Goal: Communication & Community: Share content

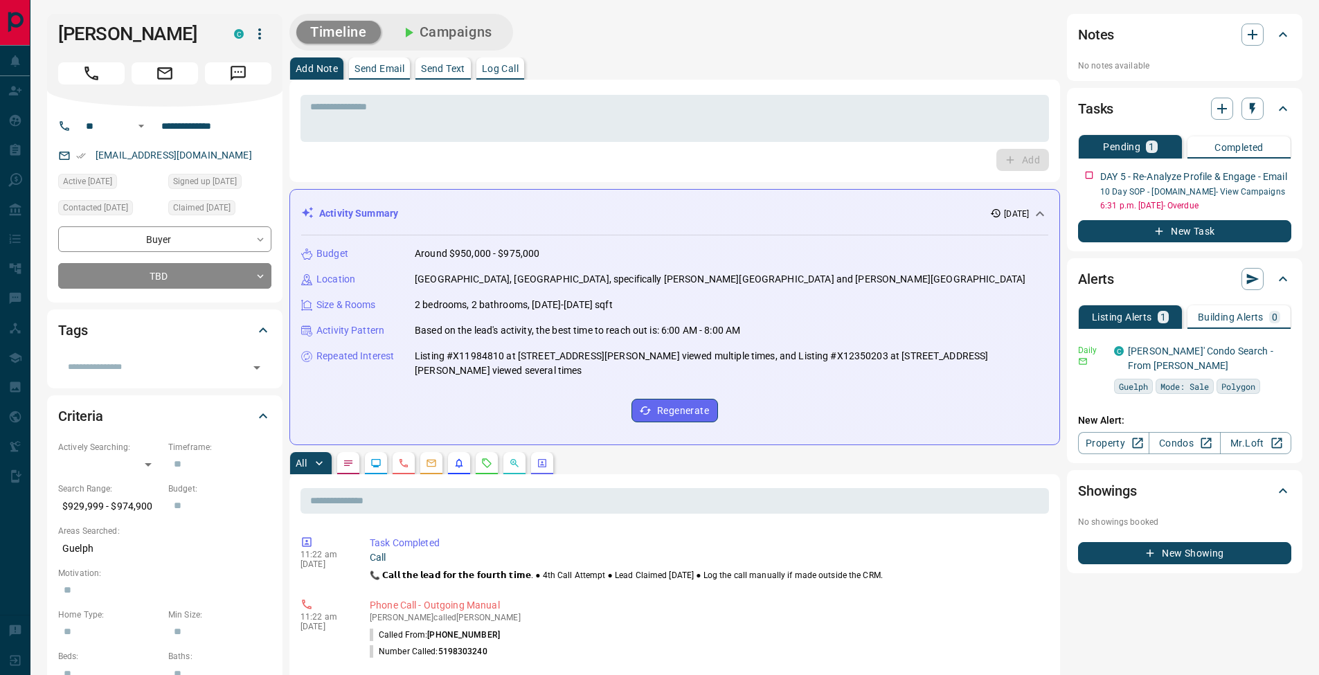
click at [377, 69] on p "Send Email" at bounding box center [380, 69] width 50 height 10
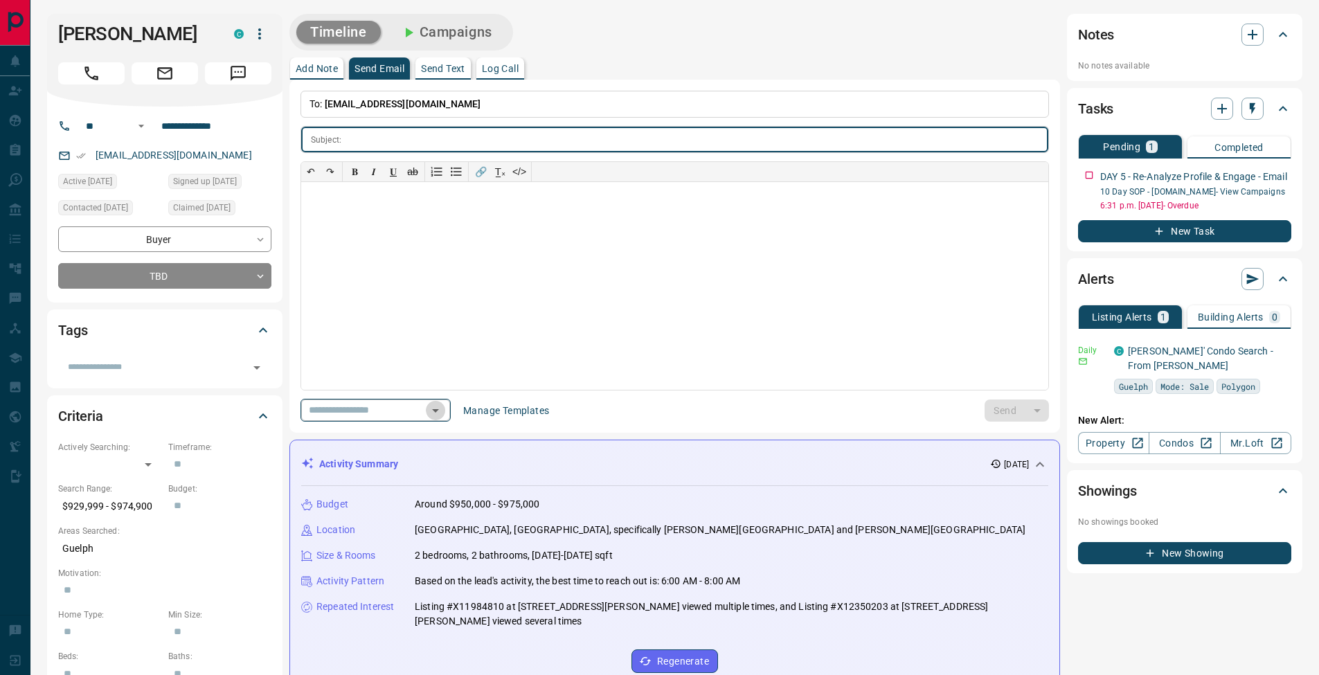
click at [442, 413] on icon "Open" at bounding box center [435, 410] width 17 height 17
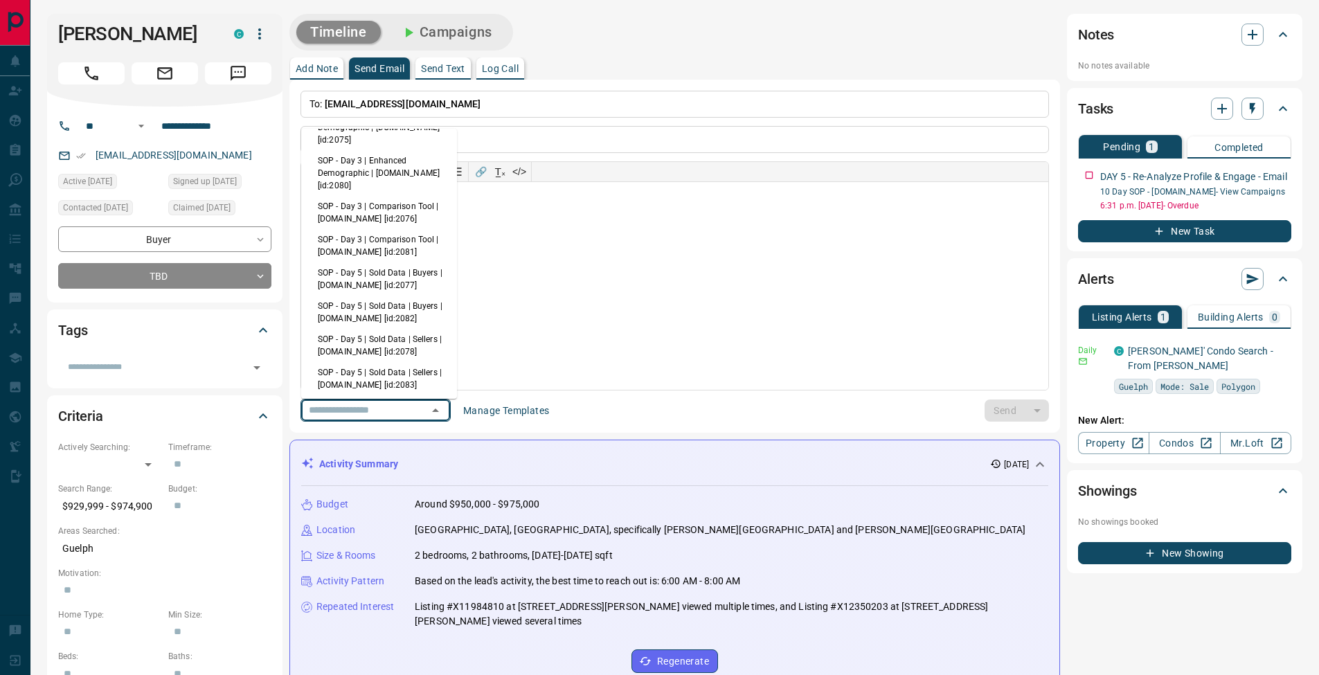
scroll to position [121, 0]
click at [402, 270] on li "SOP - Day 5 | Sold Data | Buyers | [DOMAIN_NAME] [id:2077]" at bounding box center [379, 274] width 156 height 33
type input "**********"
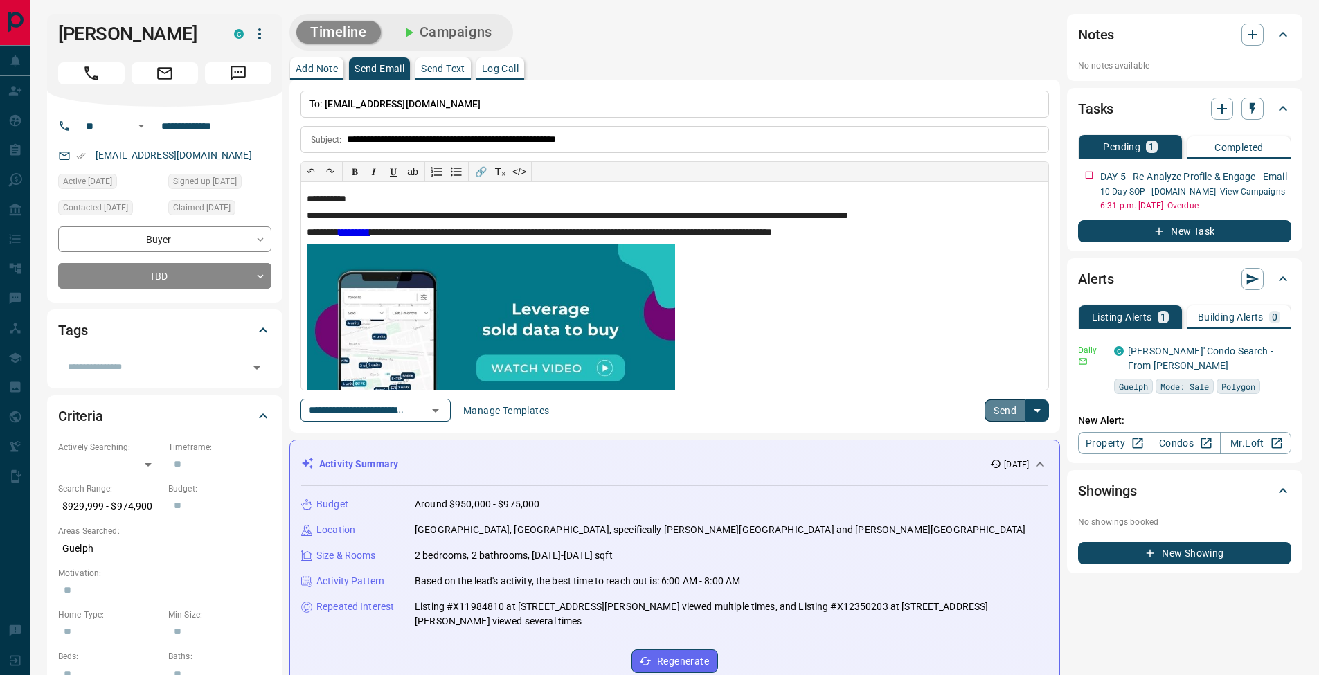
click at [1005, 413] on button "Send" at bounding box center [1005, 411] width 41 height 22
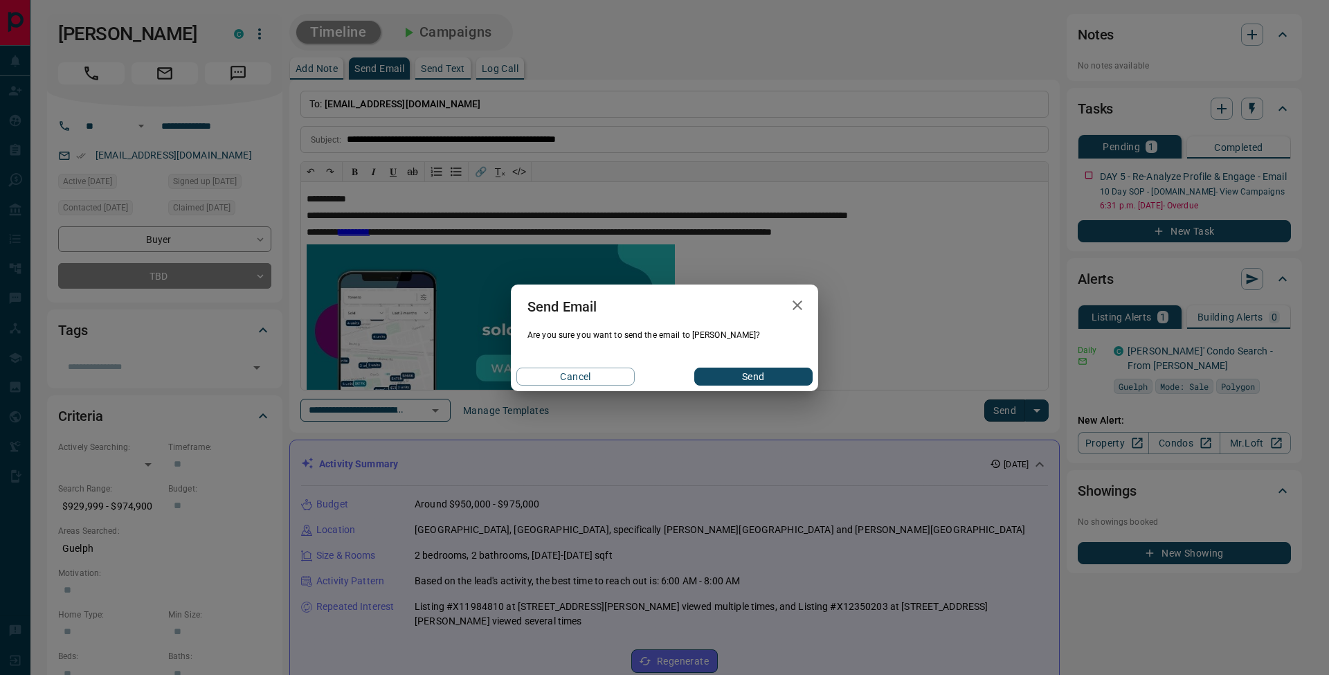
click at [751, 375] on button "Send" at bounding box center [754, 377] width 118 height 18
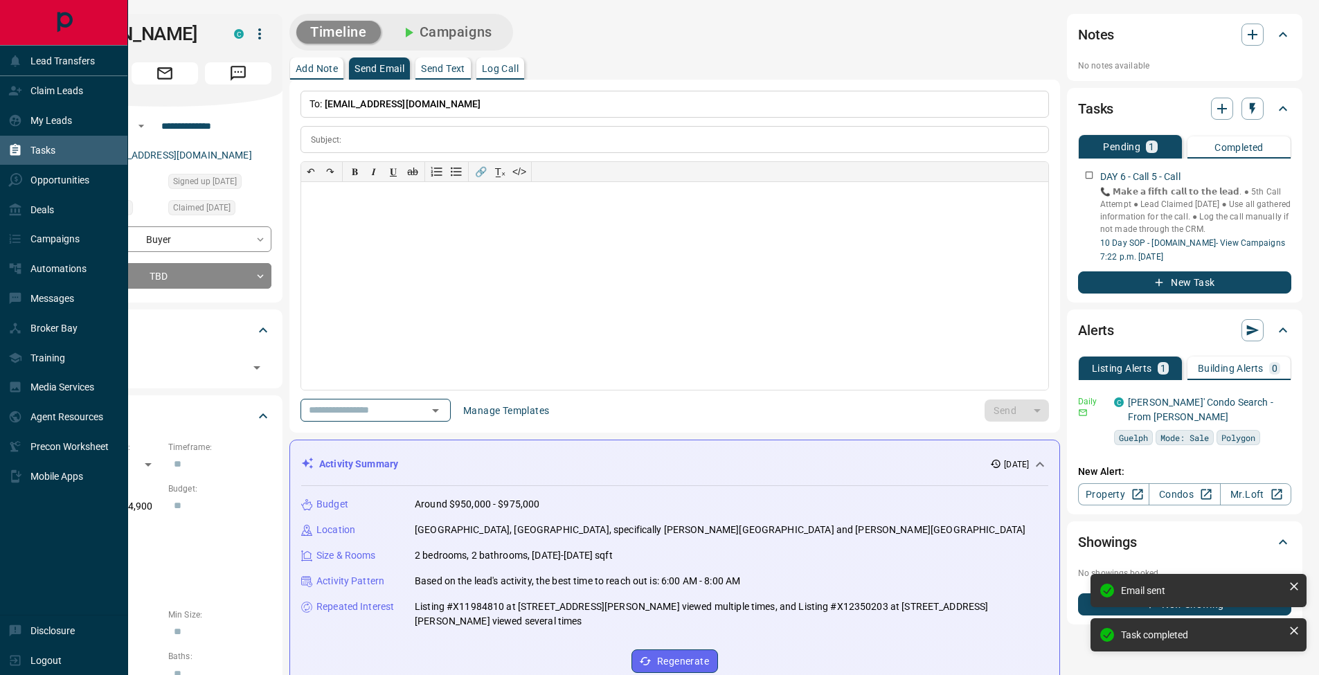
click at [23, 154] on div "Tasks" at bounding box center [31, 150] width 47 height 23
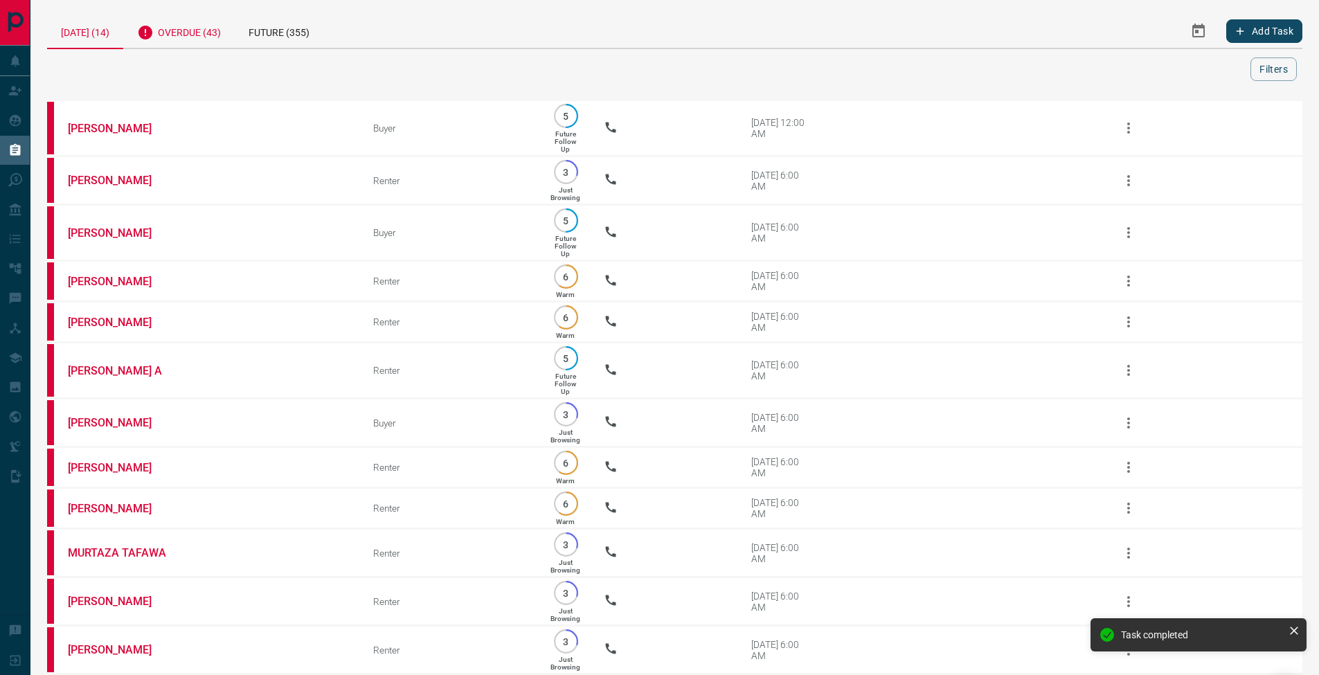
click at [210, 26] on div "Overdue (43)" at bounding box center [178, 31] width 111 height 34
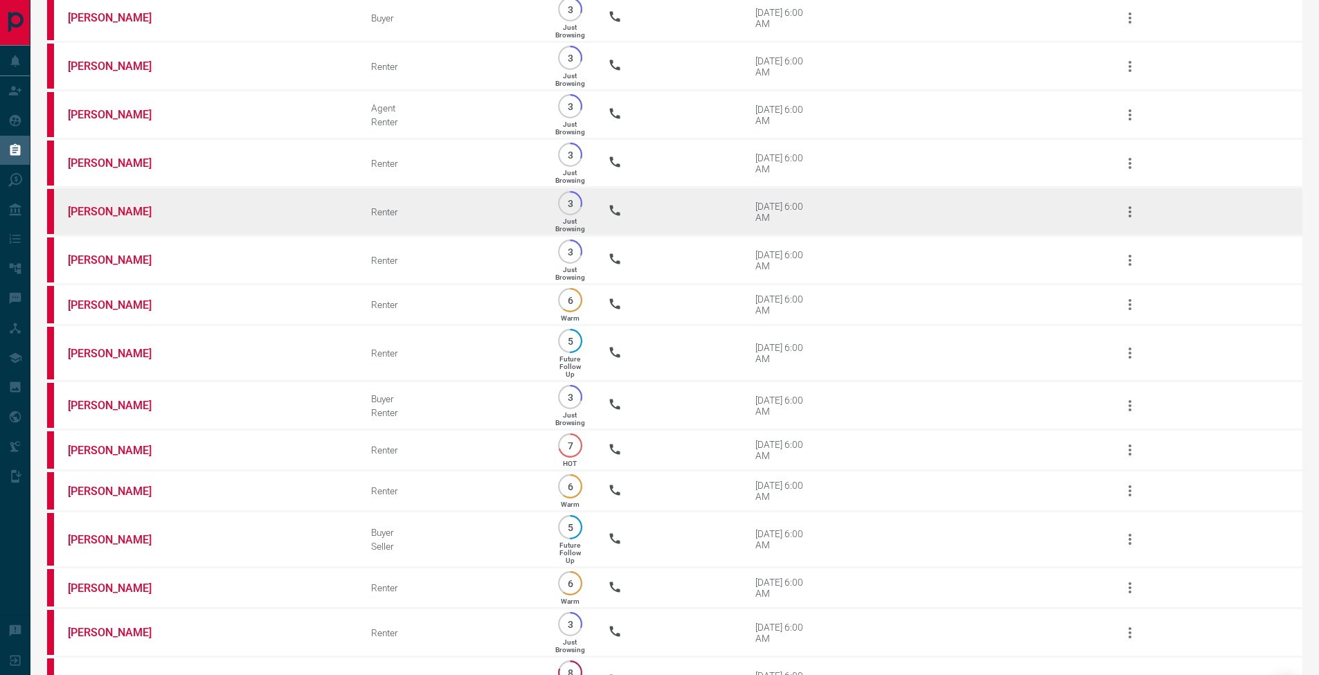
scroll to position [1748, 0]
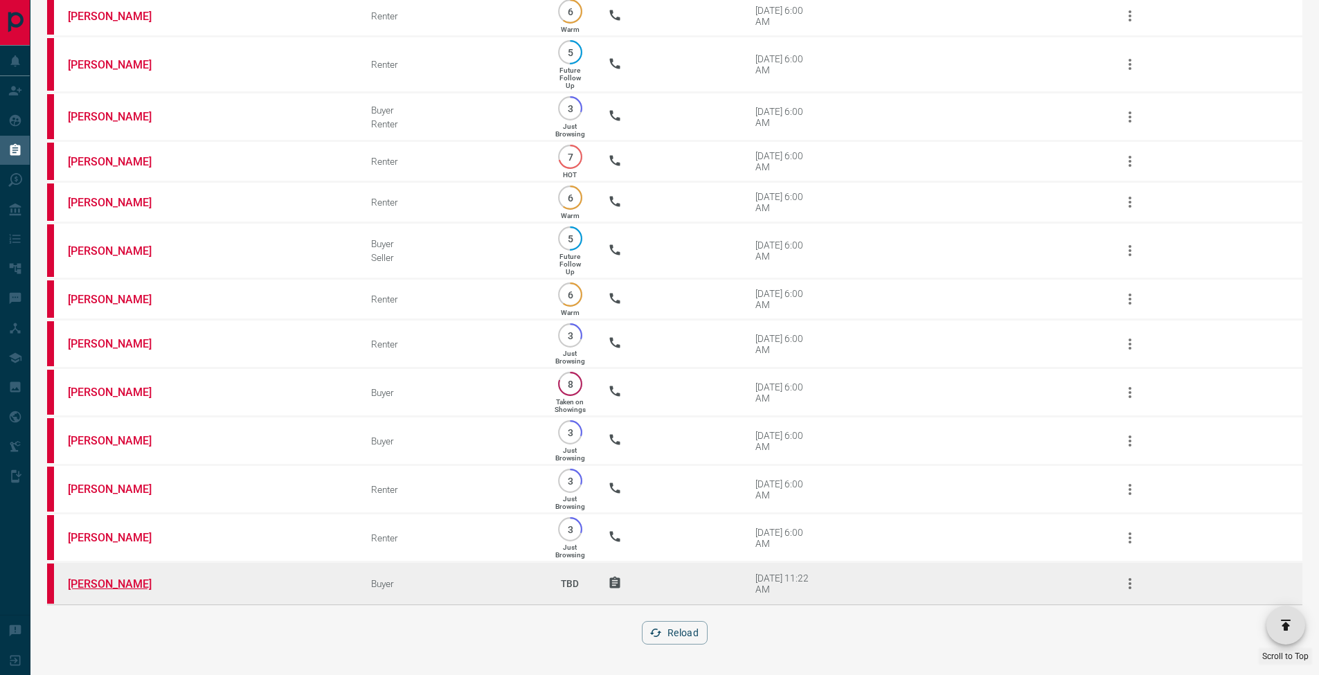
click at [118, 590] on link "[PERSON_NAME]" at bounding box center [120, 583] width 104 height 13
